Goal: Task Accomplishment & Management: Manage account settings

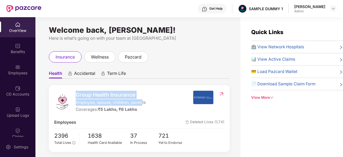
drag, startPoint x: 77, startPoint y: 97, endPoint x: 142, endPoint y: 102, distance: 65.6
click at [142, 102] on div "Group Health Insurance Employee, spouse, children, parents Coverages: ₹5 Lakhs,…" at bounding box center [111, 102] width 70 height 22
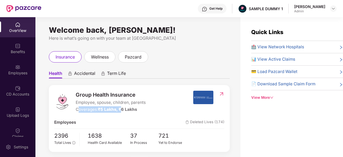
drag, startPoint x: 79, startPoint y: 110, endPoint x: 121, endPoint y: 108, distance: 41.9
click at [121, 108] on div "Coverages: ₹5 Lakhs, ₹6 Lakhs" at bounding box center [111, 109] width 70 height 6
click at [143, 110] on div "Coverages: ₹5 Lakhs, ₹6 Lakhs" at bounding box center [111, 109] width 70 height 6
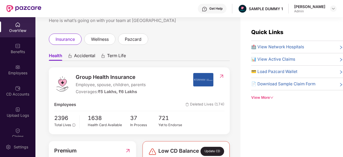
scroll to position [17, 0]
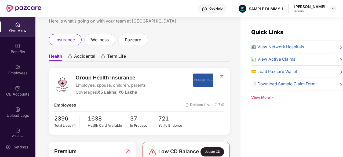
click at [281, 44] on span "🏥 View Network Hospitals" at bounding box center [277, 47] width 53 height 6
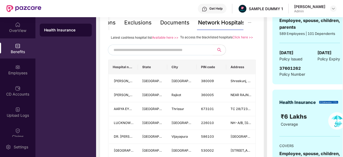
scroll to position [120, 0]
click at [173, 54] on input "text" at bounding box center [159, 50] width 92 height 8
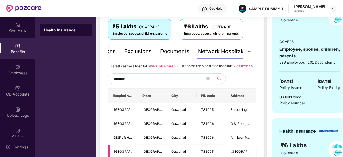
scroll to position [91, 0]
type input "********"
click at [180, 52] on div "Documents" at bounding box center [174, 51] width 29 height 8
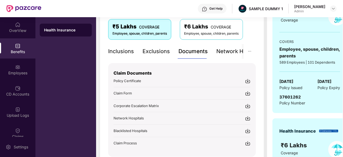
drag, startPoint x: 128, startPoint y: 51, endPoint x: 119, endPoint y: 51, distance: 9.7
click at [119, 51] on div "Inclusions" at bounding box center [121, 51] width 26 height 8
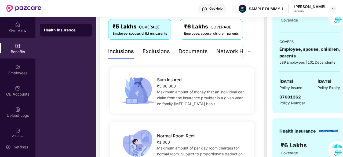
click at [119, 51] on div "Inclusions" at bounding box center [121, 51] width 26 height 8
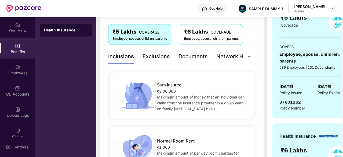
scroll to position [53, 0]
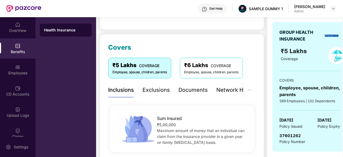
click at [161, 86] on div "Exclusions" at bounding box center [155, 90] width 27 height 8
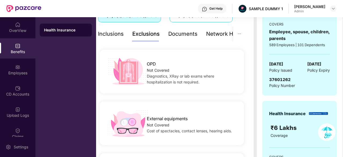
scroll to position [0, 0]
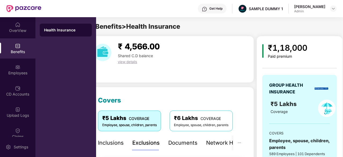
click at [113, 139] on div "Inclusions" at bounding box center [111, 143] width 26 height 8
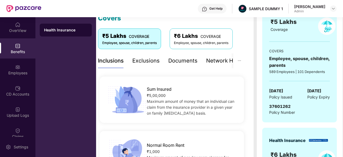
scroll to position [81, 0]
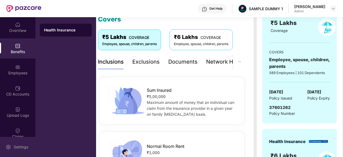
click at [14, 144] on div "Settings" at bounding box center [21, 146] width 18 height 5
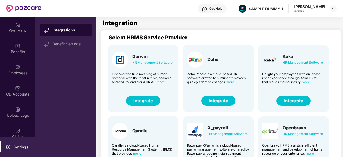
click at [224, 98] on button "Integrate" at bounding box center [218, 101] width 34 height 10
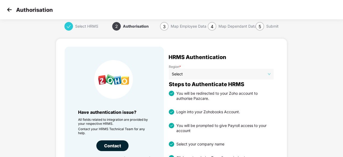
click at [11, 11] on img at bounding box center [9, 10] width 8 height 8
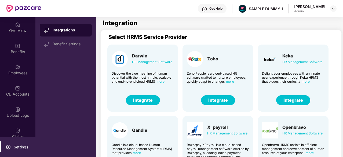
scroll to position [0, 0]
click at [284, 97] on button "Integrate" at bounding box center [293, 100] width 34 height 10
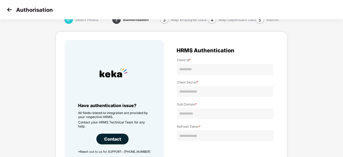
scroll to position [6, 0]
click at [7, 10] on img at bounding box center [9, 10] width 8 height 8
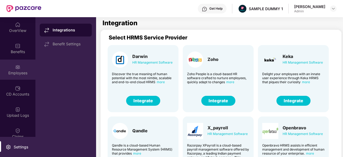
click at [18, 68] on img at bounding box center [17, 66] width 5 height 5
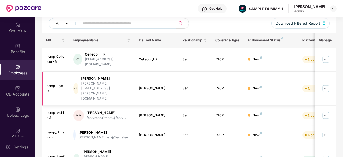
scroll to position [66, 0]
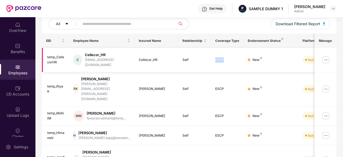
drag, startPoint x: 224, startPoint y: 59, endPoint x: 214, endPoint y: 58, distance: 10.8
click at [214, 58] on td "ESCP" at bounding box center [227, 60] width 33 height 24
click at [204, 59] on div "Self" at bounding box center [194, 59] width 24 height 5
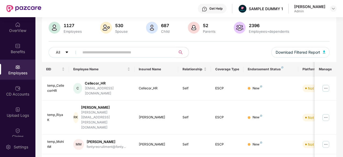
scroll to position [38, 0]
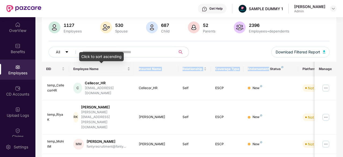
drag, startPoint x: 269, startPoint y: 70, endPoint x: 125, endPoint y: 72, distance: 143.9
click at [125, 72] on tr "EID Employee Name Insured Name Relationship Coverage Type Endorsement Status Pl…" at bounding box center [216, 69] width 348 height 14
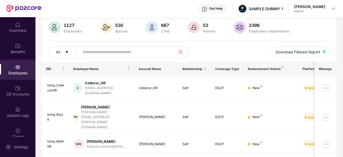
click at [236, 52] on div "All Download Filtered Report" at bounding box center [189, 54] width 281 height 15
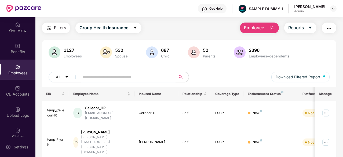
scroll to position [14, 0]
click at [267, 26] on button "Employee" at bounding box center [259, 27] width 39 height 11
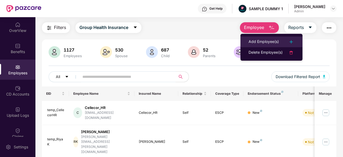
click at [267, 39] on div "Add Employee(s)" at bounding box center [263, 42] width 30 height 6
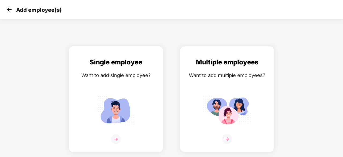
click at [120, 108] on img at bounding box center [116, 111] width 48 height 34
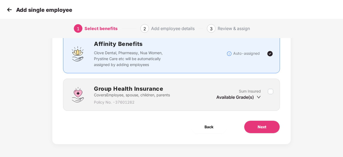
scroll to position [41, 0]
click at [264, 122] on button "Next" at bounding box center [262, 126] width 36 height 13
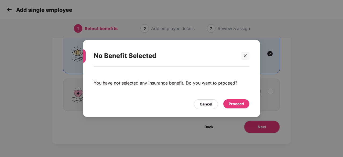
click at [240, 100] on div "Proceed" at bounding box center [236, 103] width 26 height 9
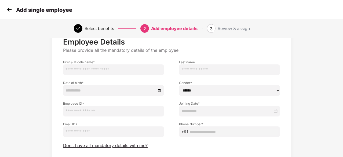
scroll to position [18, 0]
click at [136, 147] on span "Don’t have all mandatory details with me?" at bounding box center [105, 146] width 84 height 6
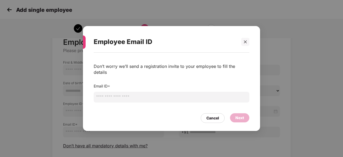
click at [250, 42] on div "Employee Email ID Don’t worry we’ll send a registration invite to your employee…" at bounding box center [171, 78] width 177 height 105
click at [246, 43] on icon "close" at bounding box center [245, 41] width 3 height 3
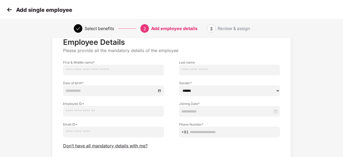
click at [10, 10] on img at bounding box center [9, 10] width 8 height 8
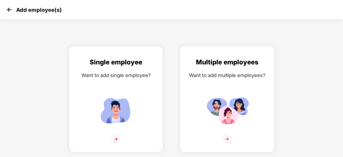
click at [224, 105] on img at bounding box center [227, 111] width 48 height 34
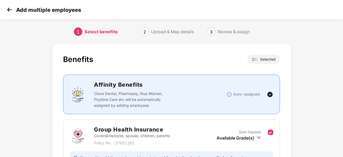
scroll to position [58, 0]
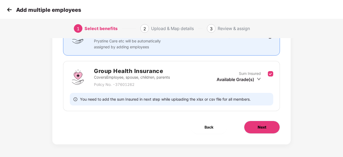
click at [256, 124] on button "Next" at bounding box center [262, 127] width 36 height 13
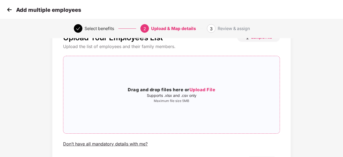
scroll to position [22, 0]
click at [7, 10] on img at bounding box center [9, 10] width 8 height 8
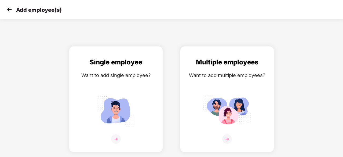
click at [7, 10] on img at bounding box center [9, 10] width 8 height 8
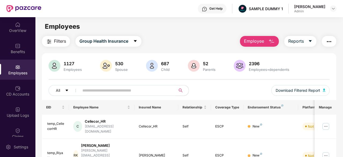
click at [260, 41] on span "Employee" at bounding box center [254, 41] width 20 height 7
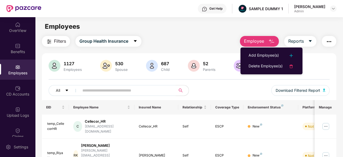
drag, startPoint x: 260, startPoint y: 41, endPoint x: 231, endPoint y: 33, distance: 30.4
click at [231, 33] on main "Employees Filters Group Health Insurance Employee Reports 1127 Employees 530 Sp…" at bounding box center [188, 95] width 307 height 157
click at [223, 33] on main "Employees Filters Group Health Insurance Employee Reports 1127 Employees 530 Sp…" at bounding box center [188, 95] width 307 height 157
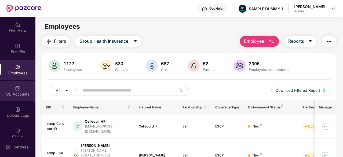
click at [16, 86] on img at bounding box center [17, 87] width 5 height 5
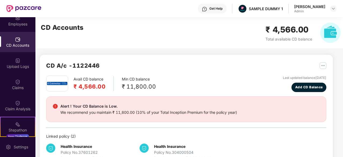
scroll to position [49, 0]
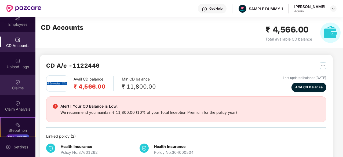
click at [16, 92] on div "Claims" at bounding box center [17, 85] width 35 height 20
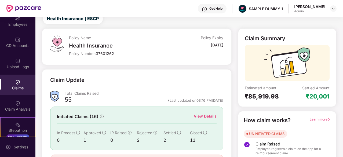
scroll to position [18, 0]
click at [197, 117] on div "View Details" at bounding box center [205, 116] width 23 height 6
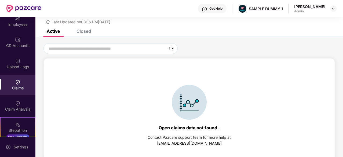
click at [88, 34] on div "Closed" at bounding box center [79, 31] width 23 height 12
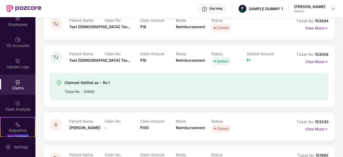
scroll to position [98, 0]
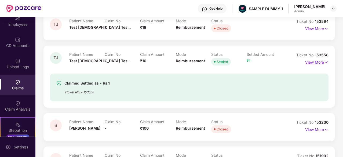
click at [322, 64] on p "View More" at bounding box center [316, 61] width 23 height 7
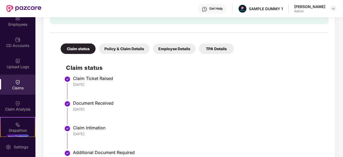
scroll to position [229, 0]
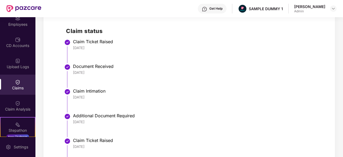
drag, startPoint x: 98, startPoint y: 50, endPoint x: 73, endPoint y: 48, distance: 24.7
click at [73, 48] on div "26 Jun 2025" at bounding box center [198, 47] width 250 height 5
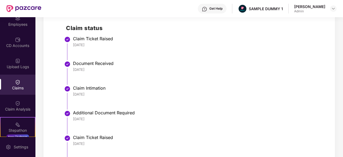
scroll to position [231, 0]
drag, startPoint x: 100, startPoint y: 68, endPoint x: 74, endPoint y: 69, distance: 25.5
click at [74, 69] on div "26 Jun 2025" at bounding box center [198, 69] width 250 height 5
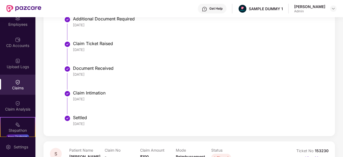
scroll to position [325, 0]
drag, startPoint x: 95, startPoint y: 97, endPoint x: 70, endPoint y: 99, distance: 25.0
click at [70, 99] on li "Claim Intimation 18 Jul 2025" at bounding box center [194, 104] width 257 height 25
drag, startPoint x: 96, startPoint y: 129, endPoint x: 70, endPoint y: 126, distance: 25.6
click at [70, 126] on li "Settled 23 Jul 2025" at bounding box center [194, 123] width 257 height 13
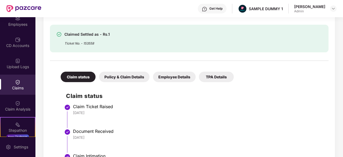
scroll to position [164, 0]
click at [25, 108] on div "Claim Analysis" at bounding box center [17, 108] width 35 height 5
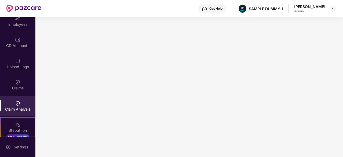
click at [213, 9] on div "Get Help" at bounding box center [215, 8] width 13 height 4
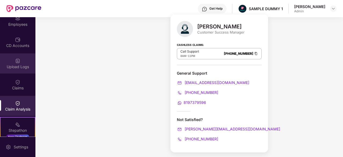
scroll to position [1, 0]
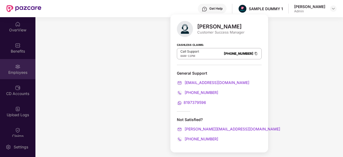
click at [18, 74] on div "Employees" at bounding box center [17, 72] width 35 height 5
